Goal: Navigation & Orientation: Find specific page/section

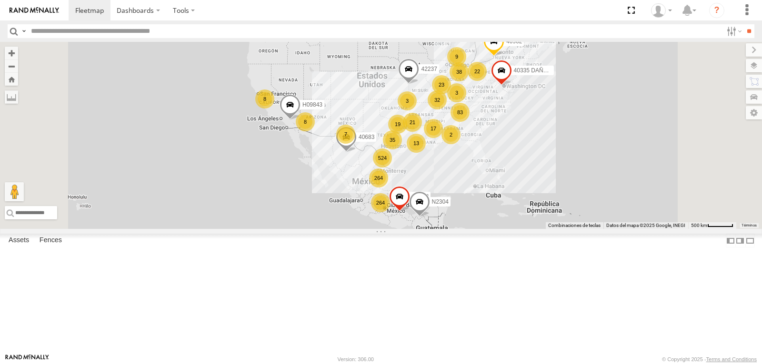
click at [50, 251] on div "Assets Fences" at bounding box center [381, 243] width 762 height 18
click at [50, 248] on label "Fences" at bounding box center [51, 240] width 32 height 13
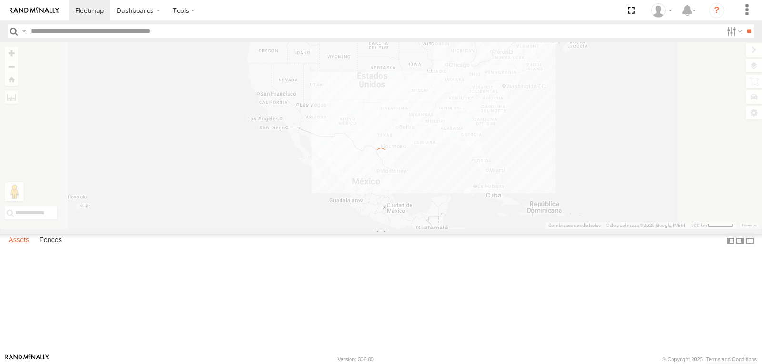
click at [21, 248] on label "Assets" at bounding box center [19, 240] width 30 height 13
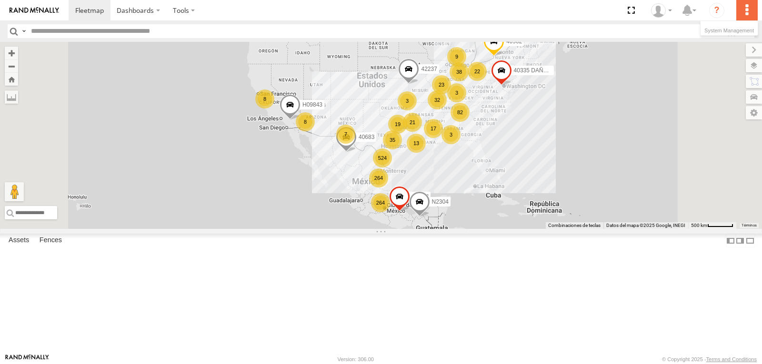
click at [752, 4] on label at bounding box center [746, 10] width 21 height 20
click at [161, 10] on label "Dashboards" at bounding box center [138, 10] width 56 height 20
click at [151, 33] on span at bounding box center [141, 28] width 48 height 9
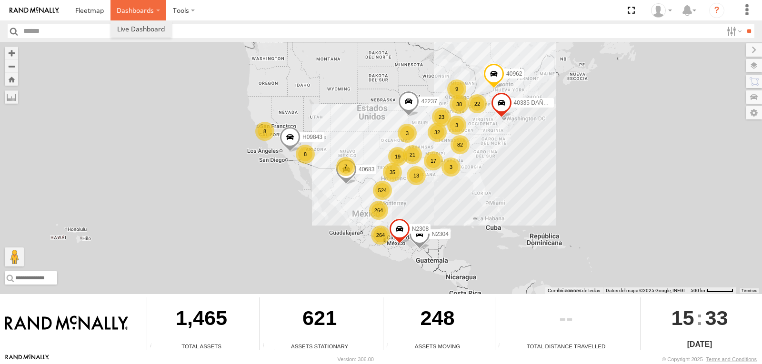
click at [133, 9] on label "Dashboards" at bounding box center [138, 10] width 56 height 20
click at [135, 11] on label "Dashboards" at bounding box center [138, 10] width 56 height 20
click at [90, 19] on link at bounding box center [90, 10] width 42 height 20
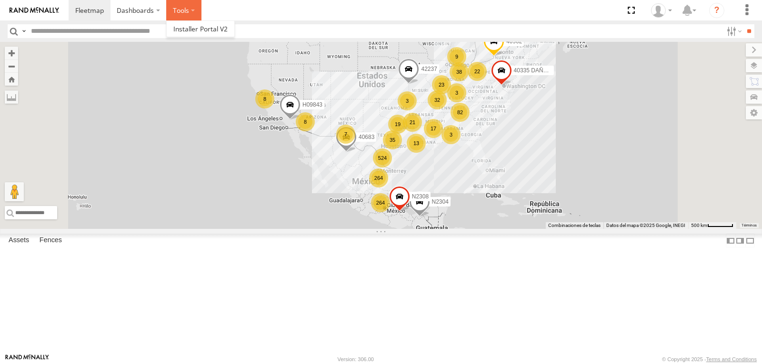
click at [190, 11] on label at bounding box center [183, 10] width 35 height 20
click at [258, 10] on section "Dashboards" at bounding box center [414, 10] width 691 height 20
